Goal: Find specific page/section: Find specific page/section

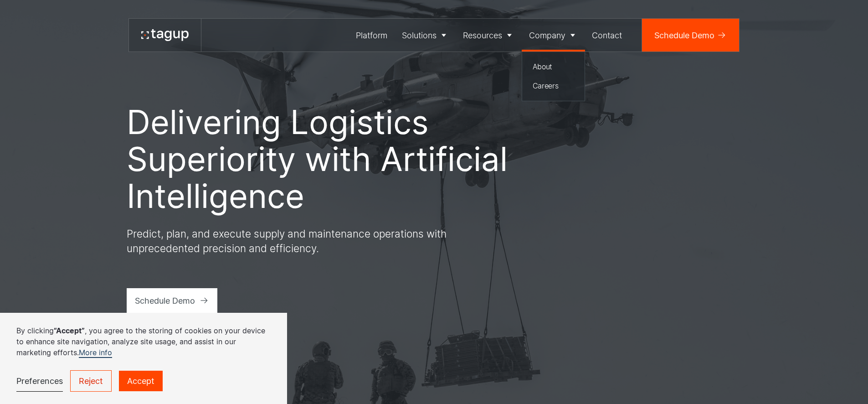
click at [569, 35] on icon at bounding box center [572, 35] width 9 height 9
click at [545, 88] on div "Careers" at bounding box center [554, 85] width 42 height 11
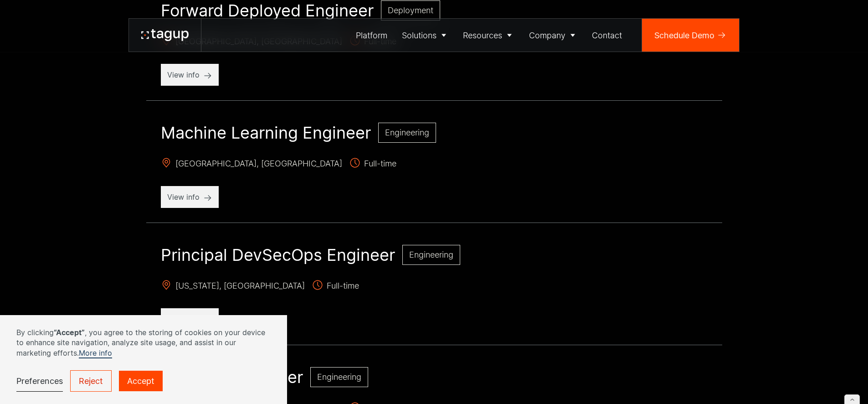
scroll to position [893, 0]
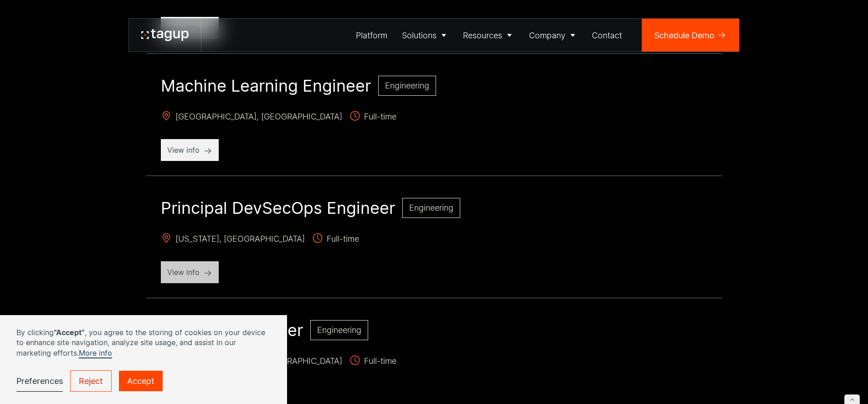
click at [185, 273] on p "View info" at bounding box center [189, 272] width 45 height 11
